Goal: Obtain resource: Obtain resource

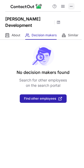
click at [72, 7] on span at bounding box center [71, 6] width 4 height 4
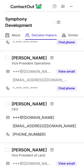
scroll to position [58, 0]
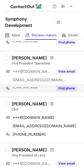
click at [68, 89] on button "Find phone" at bounding box center [66, 88] width 21 height 5
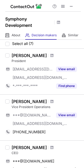
scroll to position [0, 0]
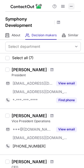
click at [72, 6] on span at bounding box center [71, 6] width 4 height 4
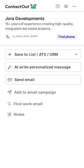
scroll to position [110, 84]
click at [75, 7] on span at bounding box center [74, 6] width 4 height 4
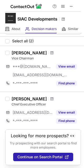
scroll to position [12, 0]
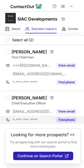
click at [71, 118] on button "Find phone" at bounding box center [66, 119] width 21 height 5
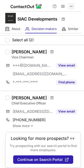
click at [73, 6] on span at bounding box center [71, 6] width 4 height 4
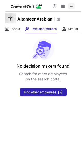
click at [72, 7] on span at bounding box center [71, 6] width 4 height 4
